Goal: Information Seeking & Learning: Check status

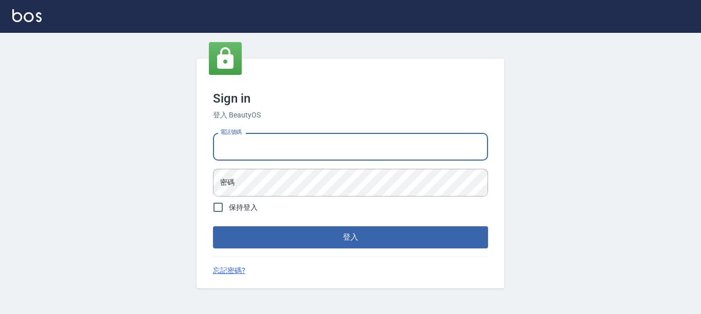
click at [276, 134] on input "電話號碼" at bounding box center [350, 147] width 275 height 28
click at [278, 144] on input "電話號碼" at bounding box center [350, 147] width 275 height 28
click at [283, 154] on input "電話號碼" at bounding box center [350, 147] width 275 height 28
type input "7320483"
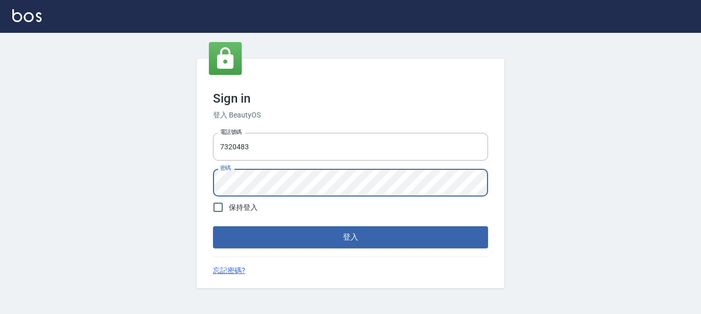
click at [213, 226] on button "登入" at bounding box center [350, 237] width 275 height 22
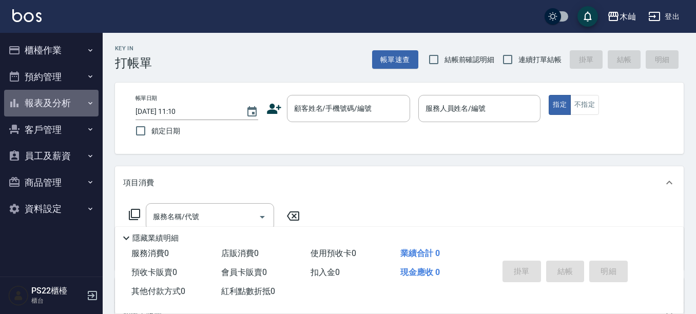
click at [60, 105] on button "報表及分析" at bounding box center [51, 103] width 94 height 27
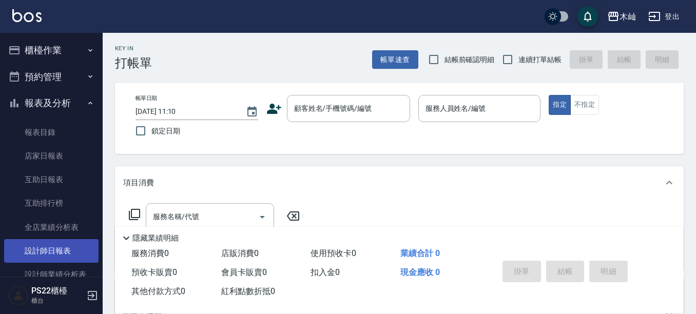
click at [67, 240] on link "設計師日報表" at bounding box center [51, 251] width 94 height 24
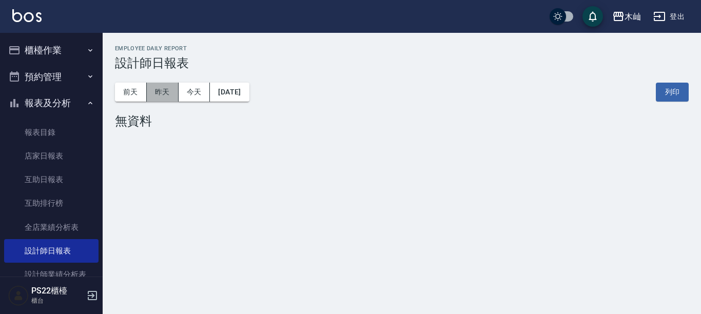
click at [172, 86] on button "昨天" at bounding box center [163, 92] width 32 height 19
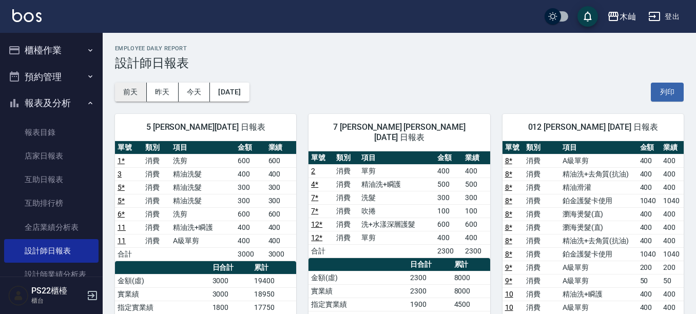
click at [131, 93] on button "前天" at bounding box center [131, 92] width 32 height 19
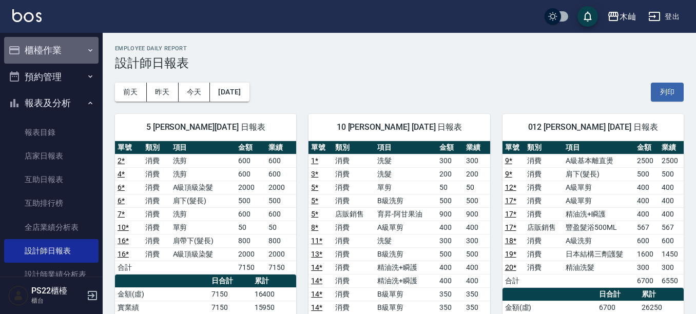
click at [53, 54] on button "櫃檯作業" at bounding box center [51, 50] width 94 height 27
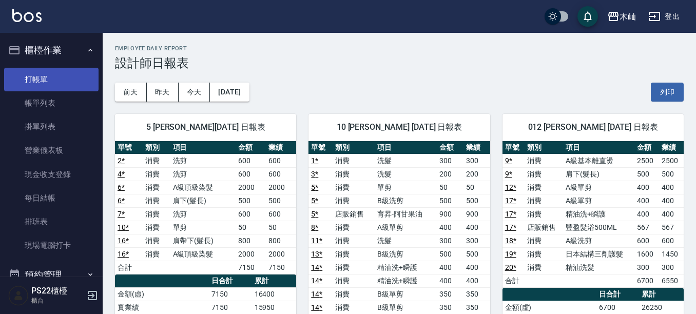
click at [52, 79] on link "打帳單" at bounding box center [51, 80] width 94 height 24
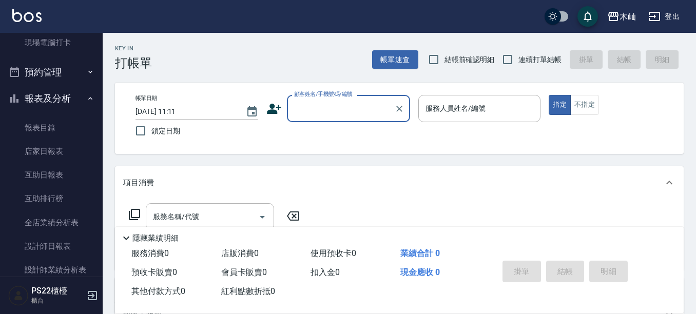
scroll to position [205, 0]
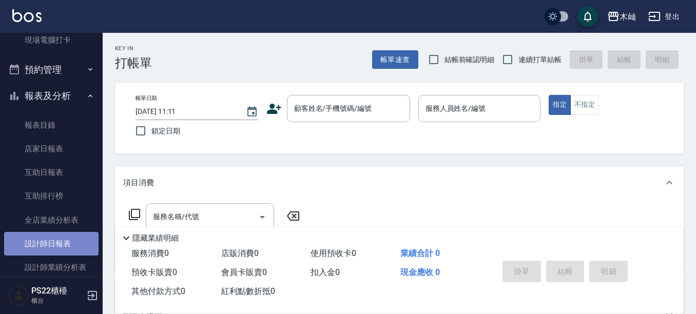
click at [57, 242] on link "設計師日報表" at bounding box center [51, 244] width 94 height 24
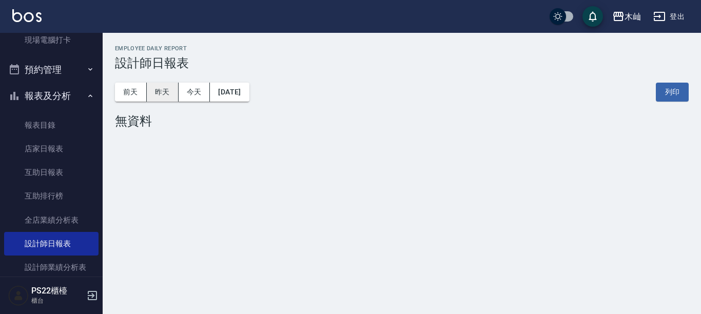
click at [161, 93] on button "昨天" at bounding box center [163, 92] width 32 height 19
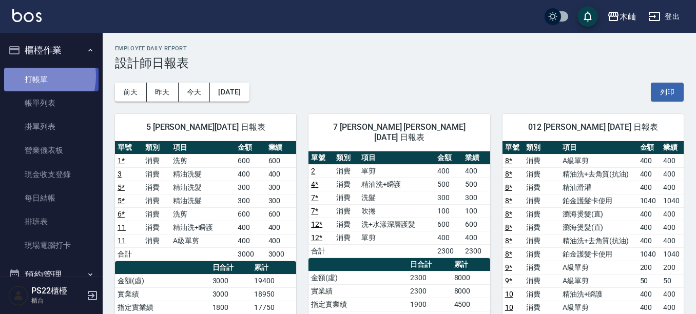
click at [31, 76] on link "打帳單" at bounding box center [51, 80] width 94 height 24
